Goal: Check status: Check status

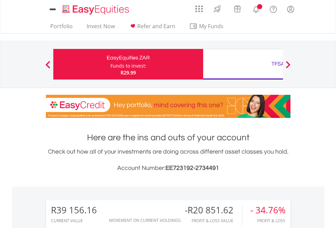
scroll to position [65, 107]
click at [111, 64] on div "Funds to invest:" at bounding box center [129, 66] width 36 height 7
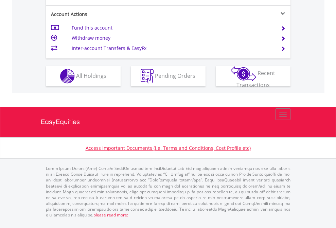
scroll to position [666, 0]
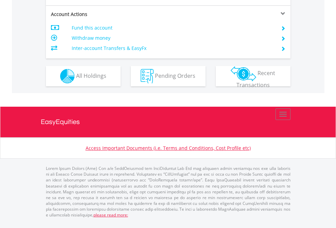
scroll to position [638, 0]
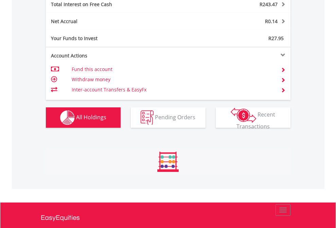
scroll to position [65, 107]
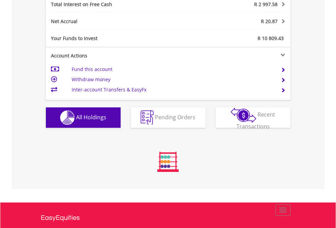
scroll to position [65, 107]
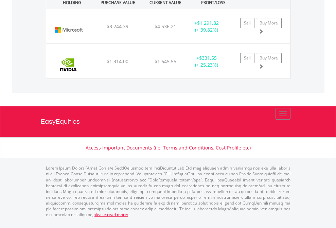
scroll to position [65, 107]
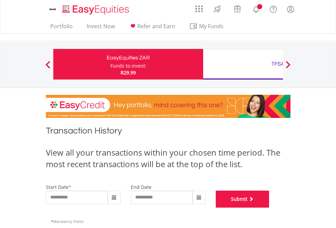
click at [270, 208] on button "Submit" at bounding box center [243, 199] width 54 height 17
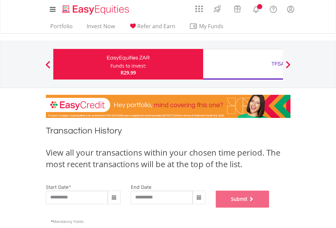
scroll to position [276, 0]
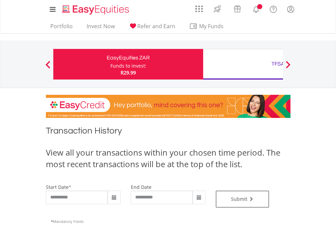
click at [243, 64] on div "TFSA" at bounding box center [278, 64] width 142 height 10
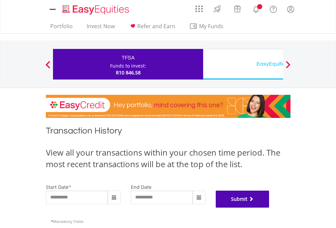
click at [270, 208] on button "Submit" at bounding box center [243, 199] width 54 height 17
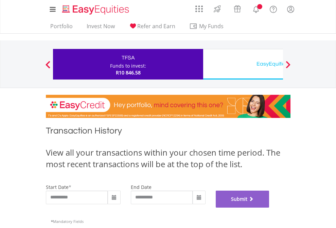
scroll to position [276, 0]
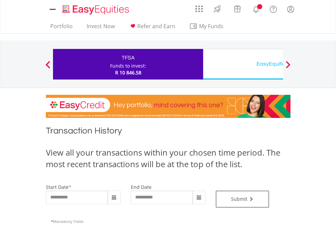
click at [243, 64] on div "EasyEquities USD" at bounding box center [278, 64] width 142 height 10
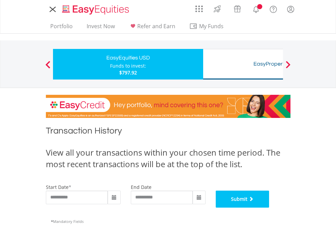
click at [270, 208] on button "Submit" at bounding box center [243, 199] width 54 height 17
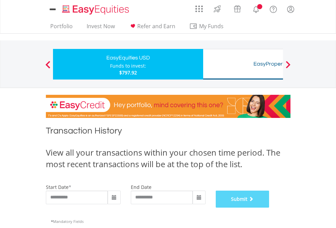
scroll to position [276, 0]
